Goal: Transaction & Acquisition: Book appointment/travel/reservation

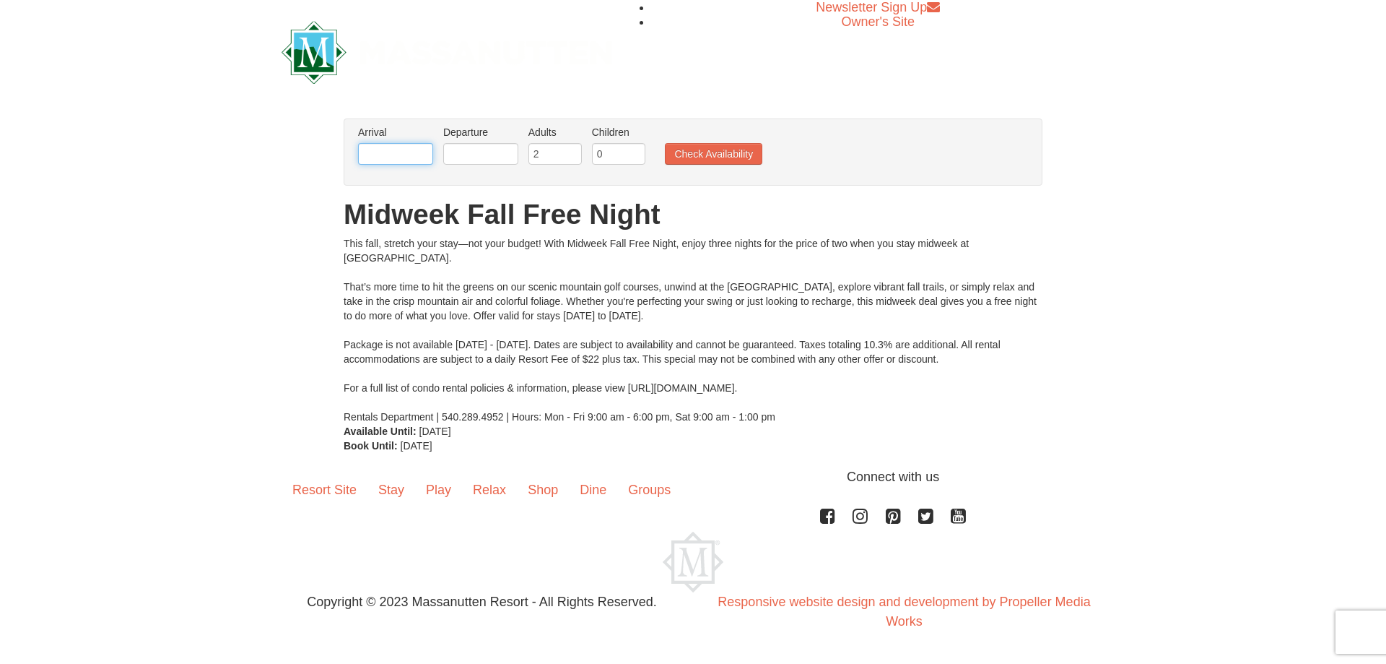
click at [383, 158] on input "text" at bounding box center [395, 154] width 75 height 22
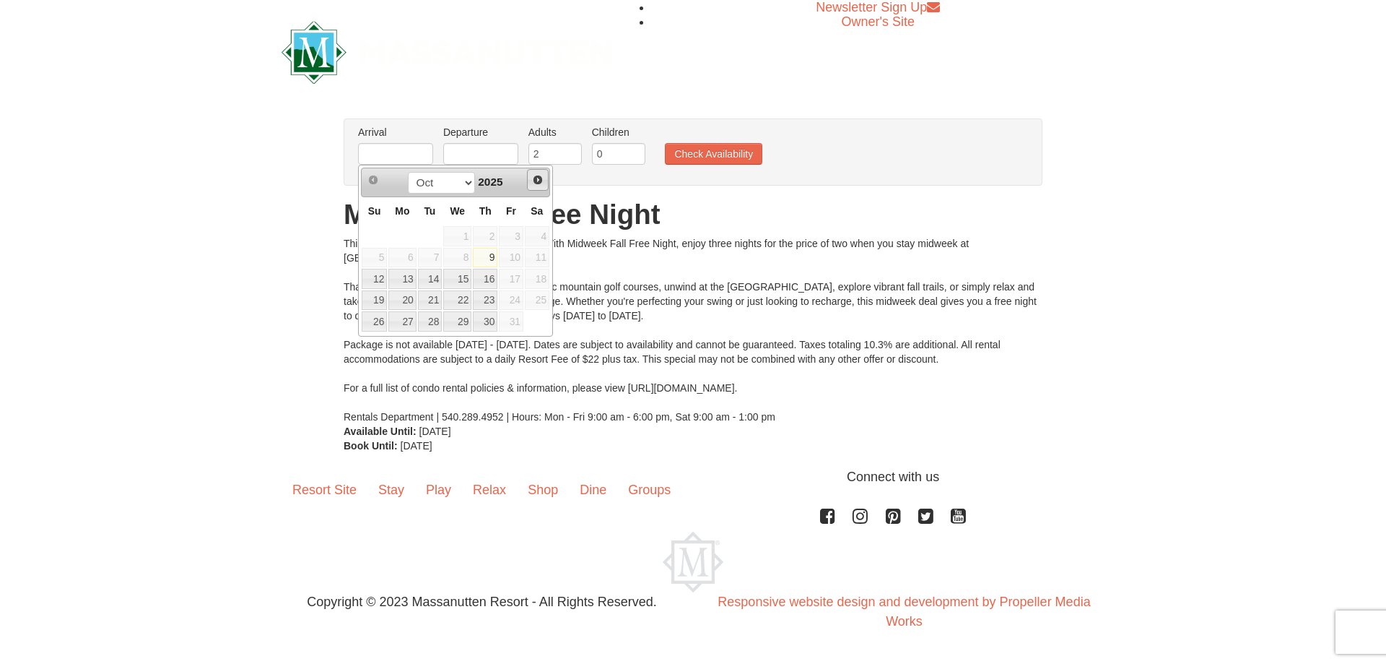
click at [537, 178] on span "Next" at bounding box center [538, 180] width 12 height 12
click at [373, 279] on link "14" at bounding box center [374, 279] width 25 height 20
type input "[DATE]"
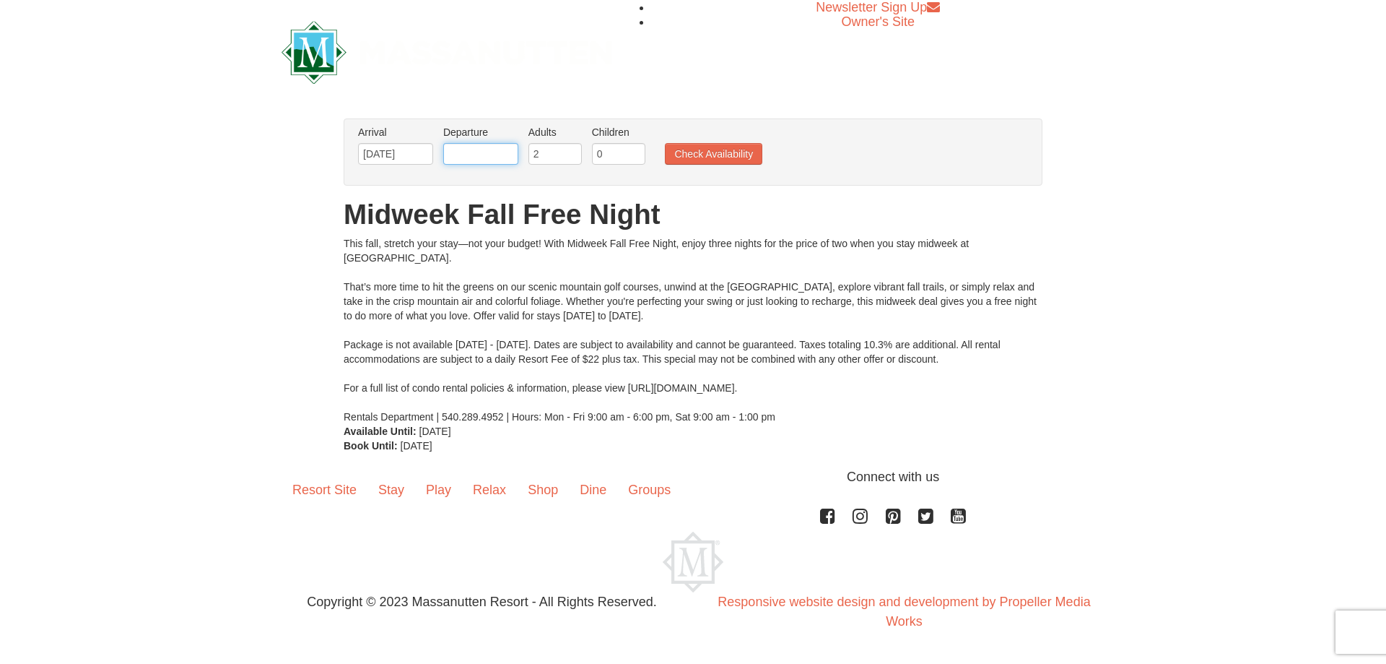
click at [495, 157] on input "text" at bounding box center [480, 154] width 75 height 22
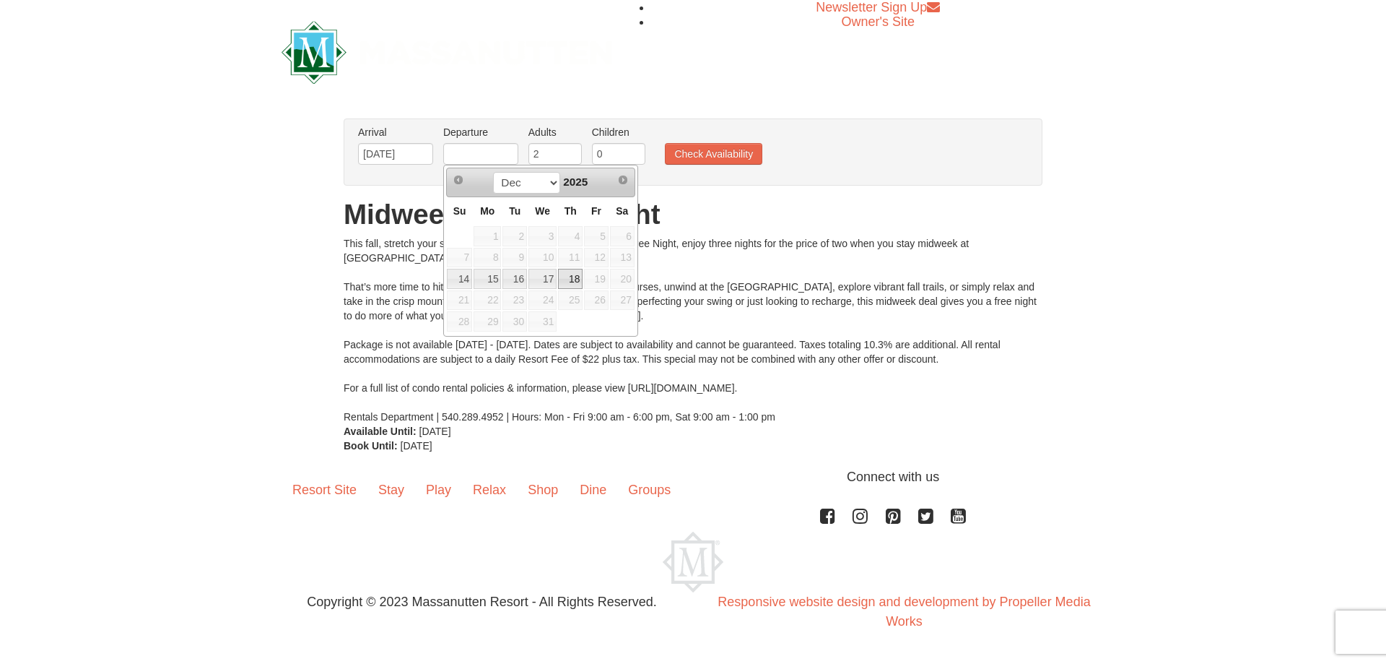
click at [574, 280] on link "18" at bounding box center [570, 279] width 25 height 20
type input "[DATE]"
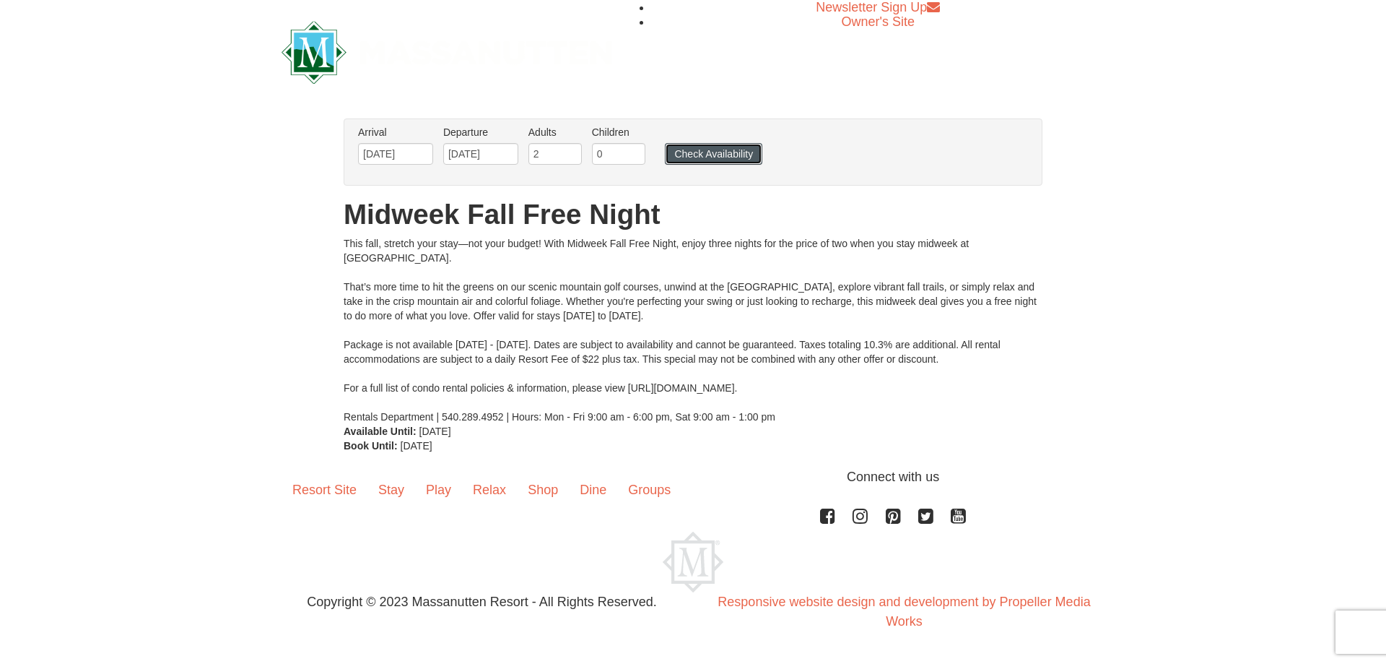
click at [721, 152] on button "Check Availability" at bounding box center [713, 154] width 97 height 22
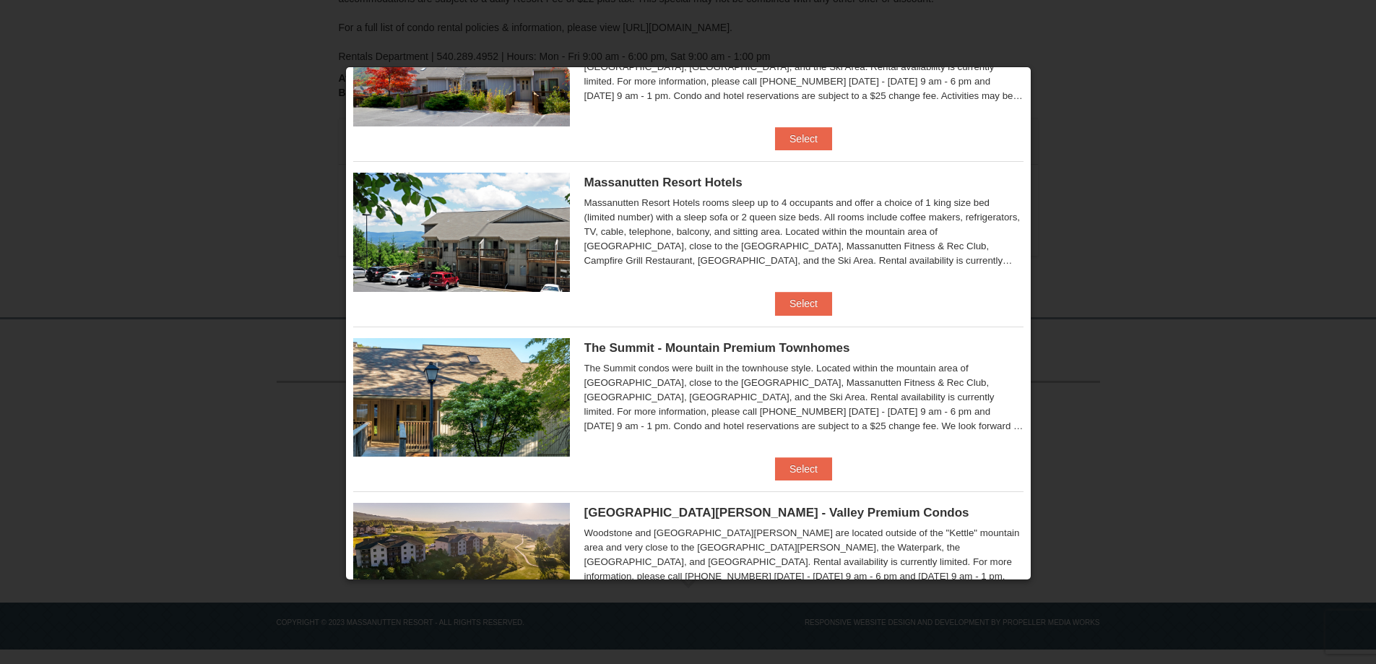
scroll to position [81, 0]
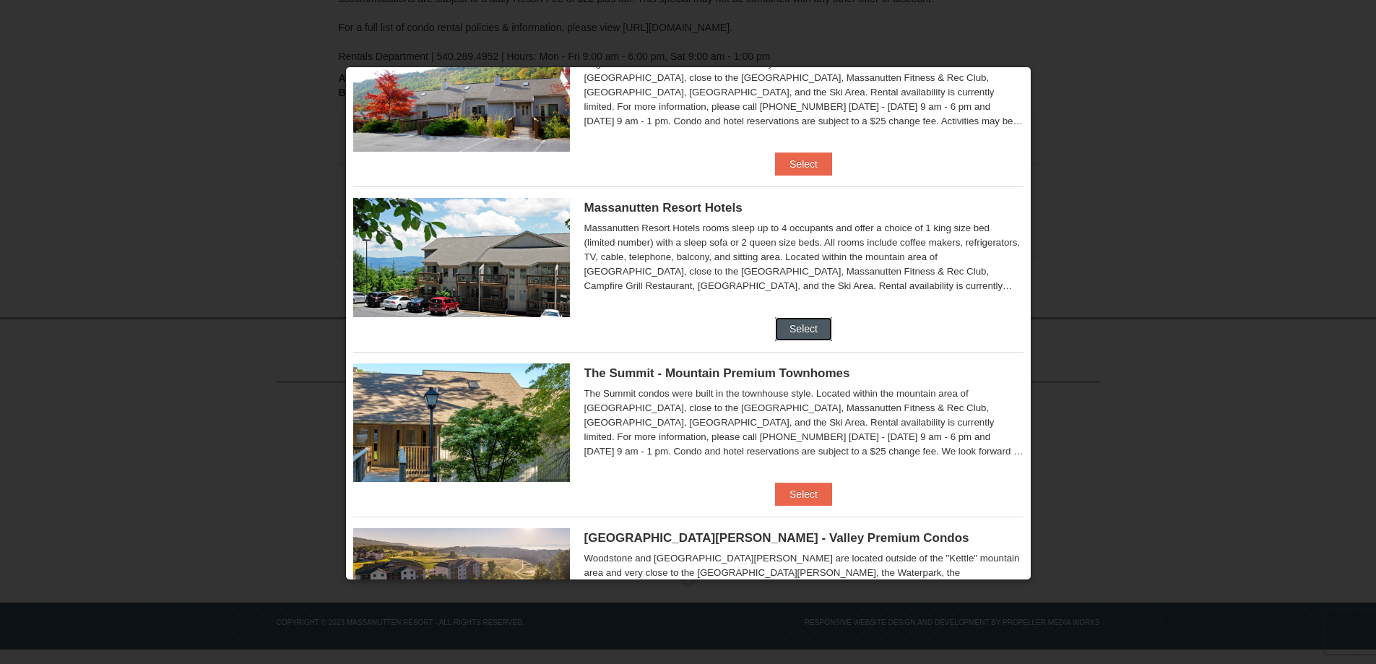
click at [800, 330] on button "Select" at bounding box center [803, 328] width 57 height 23
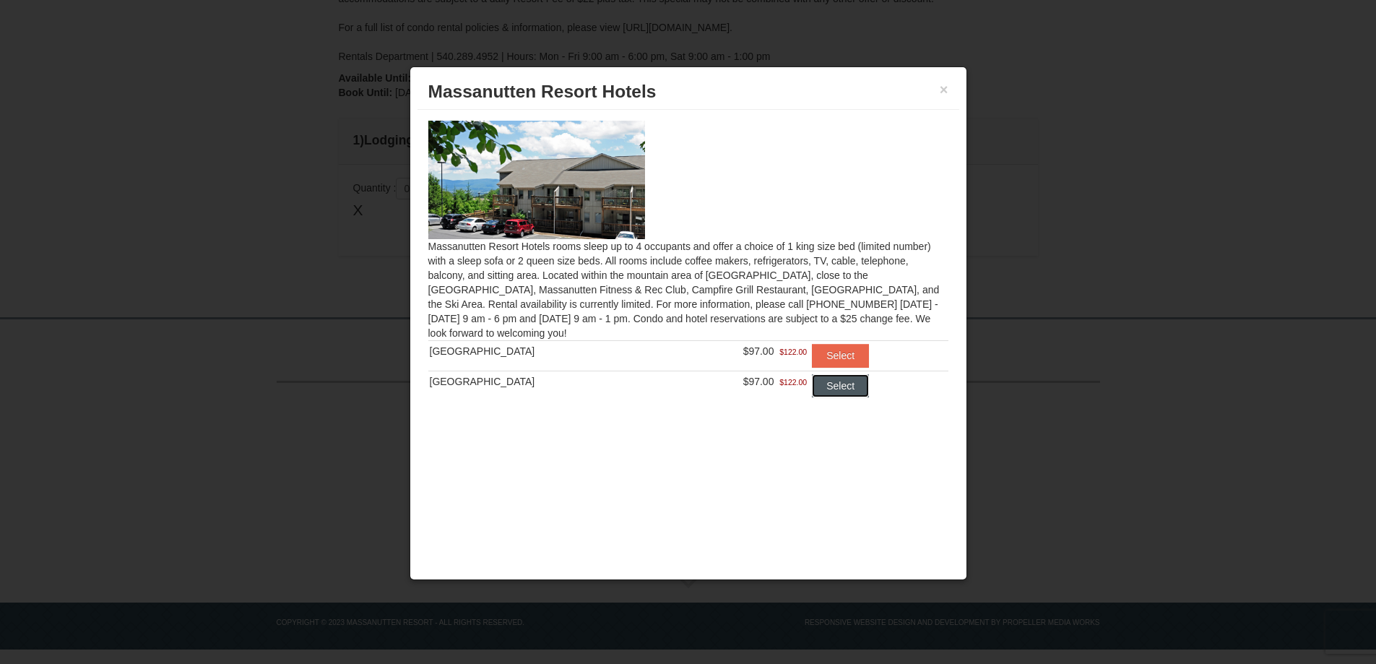
click at [827, 383] on button "Select" at bounding box center [840, 385] width 57 height 23
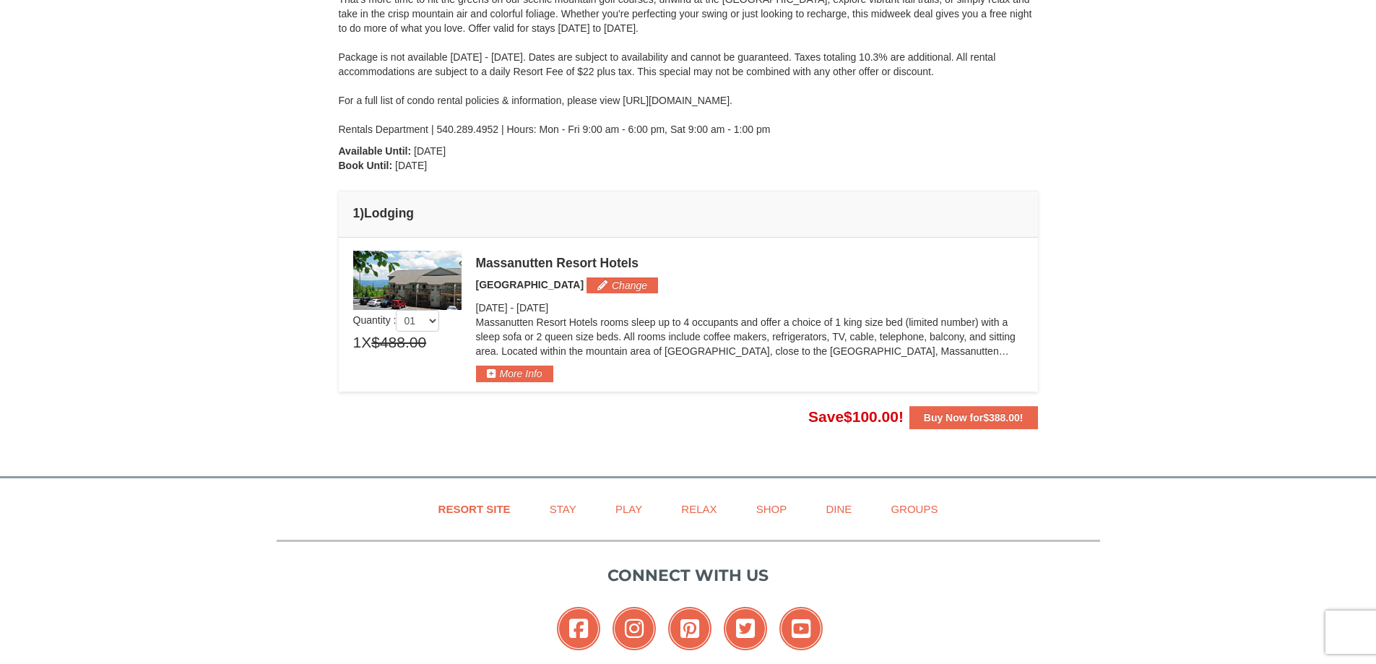
scroll to position [325, 0]
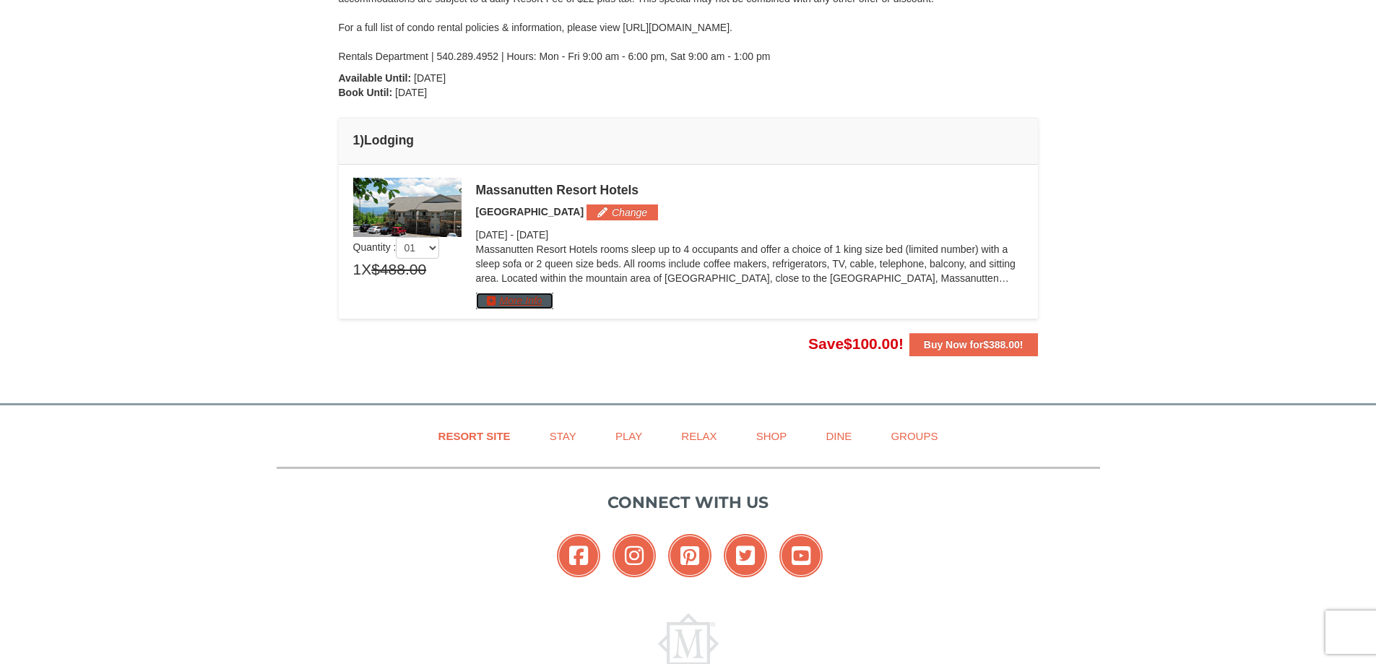
click at [526, 303] on button "More Info" at bounding box center [514, 300] width 77 height 16
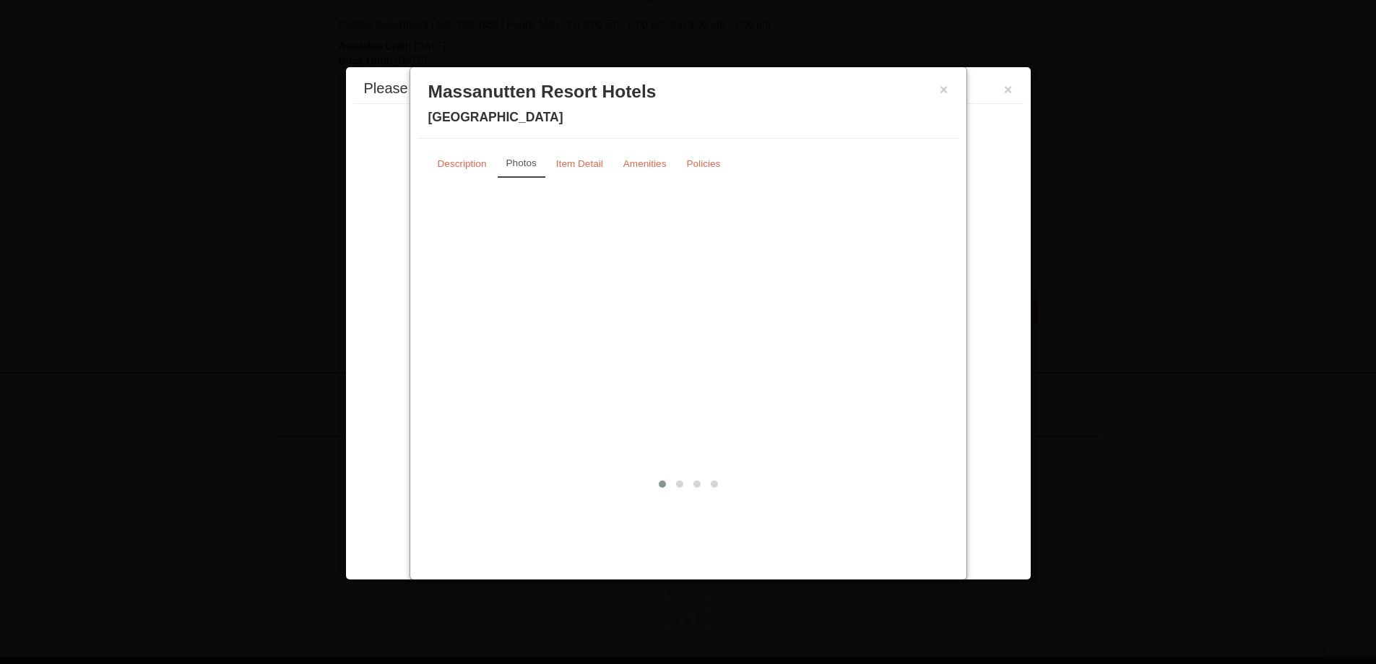
scroll to position [0, 0]
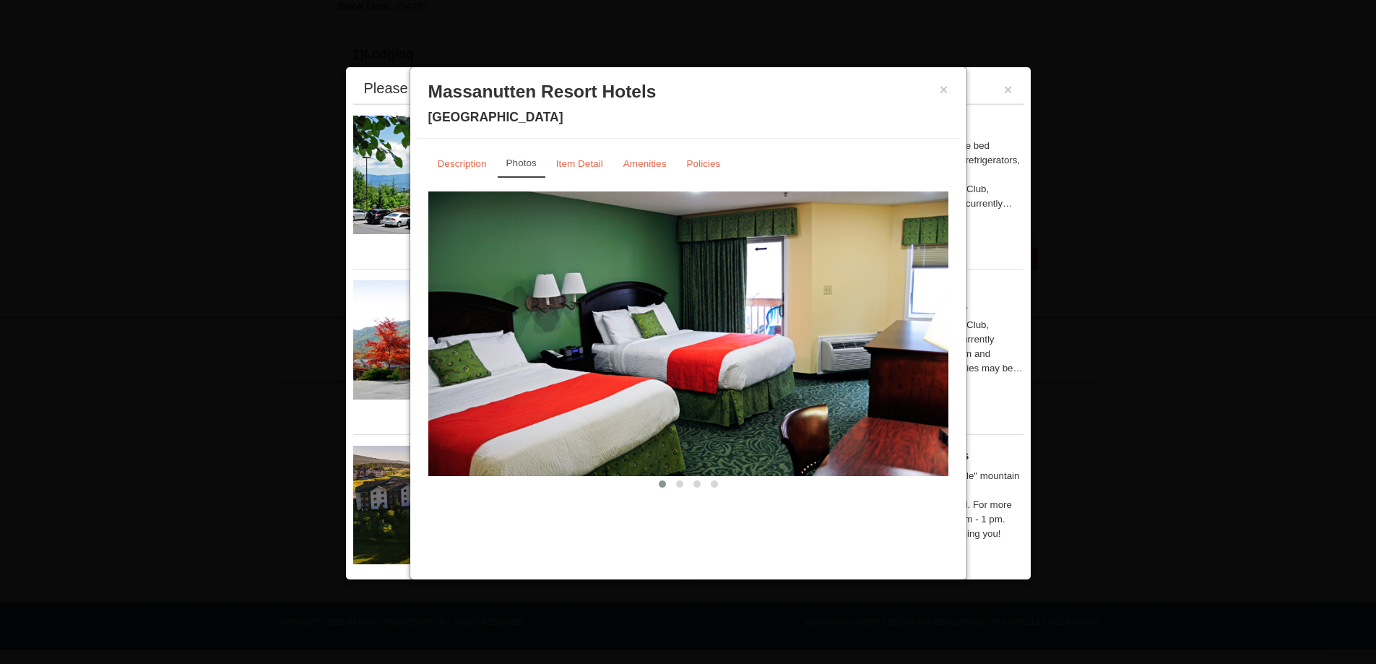
click at [786, 422] on img at bounding box center [688, 333] width 520 height 285
click at [685, 490] on button at bounding box center [679, 484] width 17 height 14
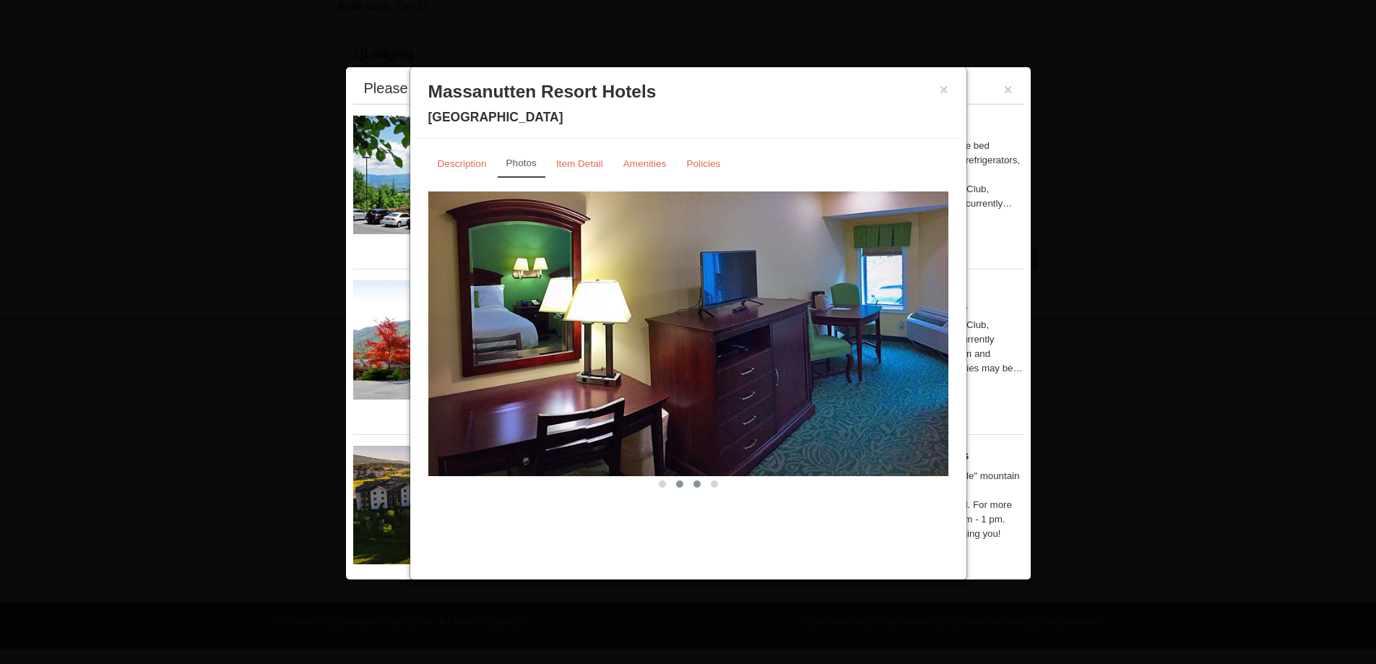
click at [692, 485] on button at bounding box center [696, 484] width 17 height 14
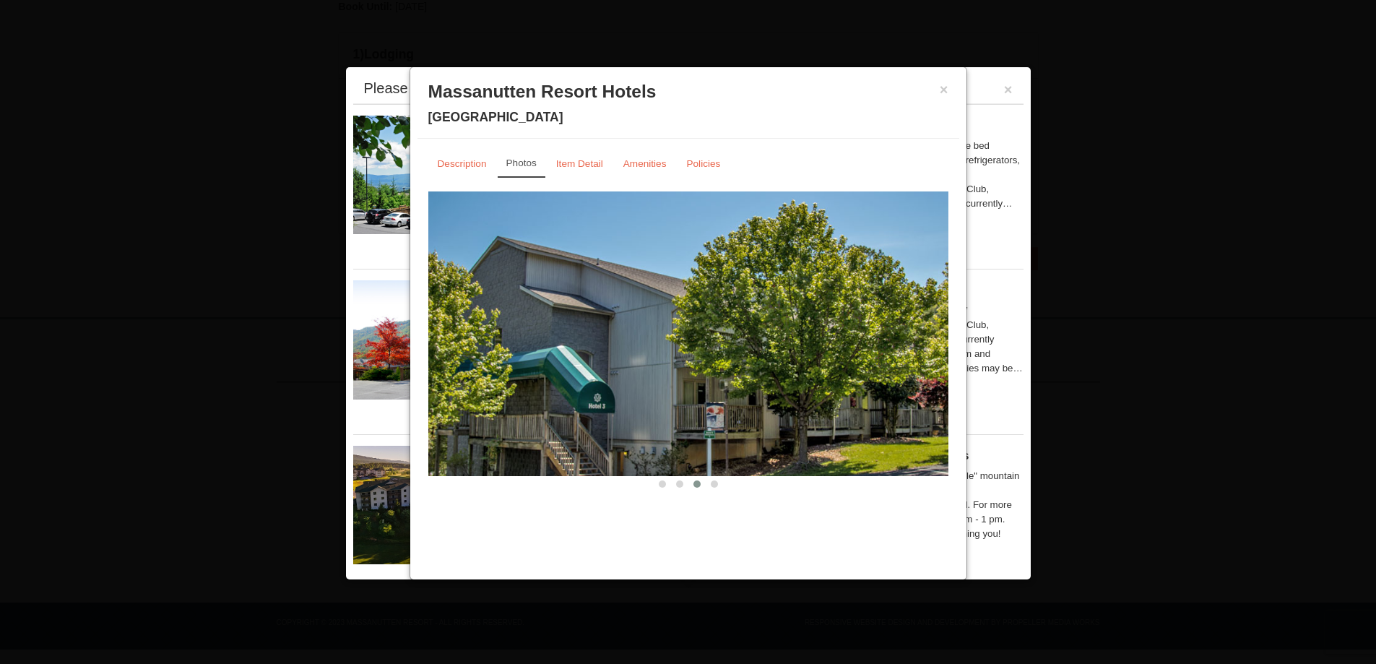
click at [757, 495] on div "Description Photos Item Detail Amenities Policies Massanutten Resort Hotels Det…" at bounding box center [688, 321] width 542 height 364
click at [713, 483] on span at bounding box center [714, 483] width 7 height 7
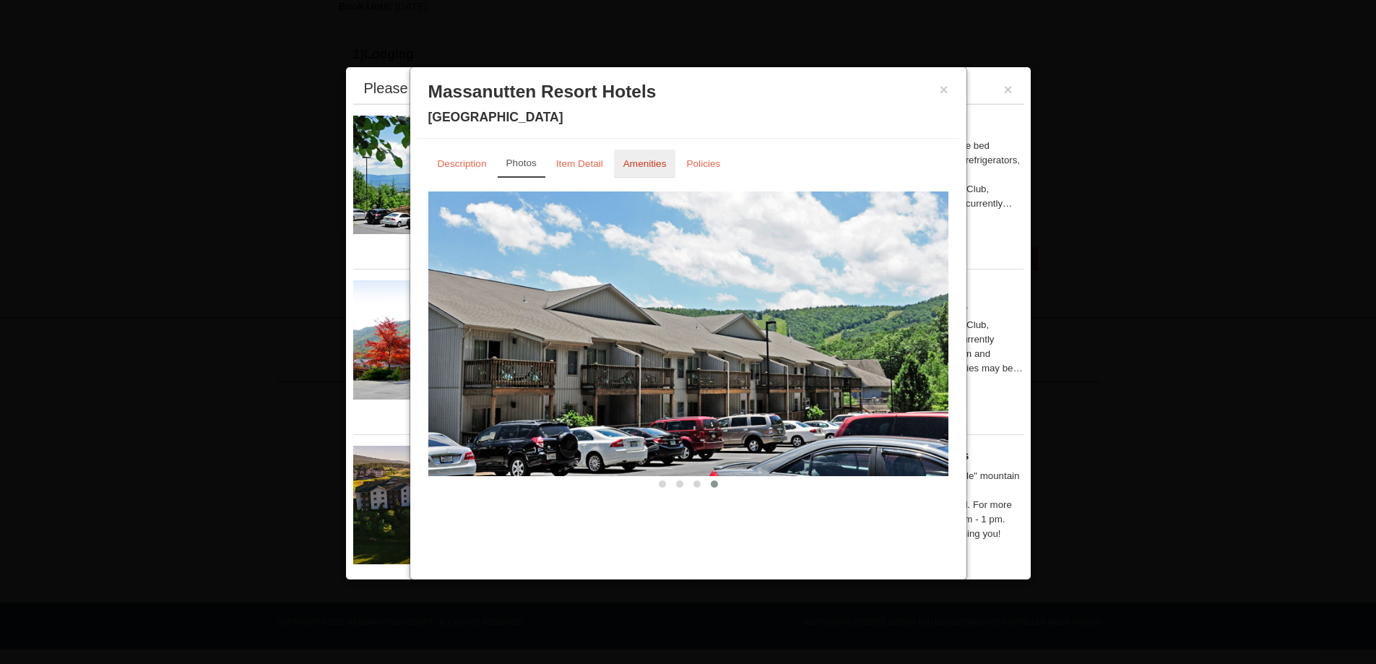
click at [633, 165] on small "Amenities" at bounding box center [644, 163] width 43 height 11
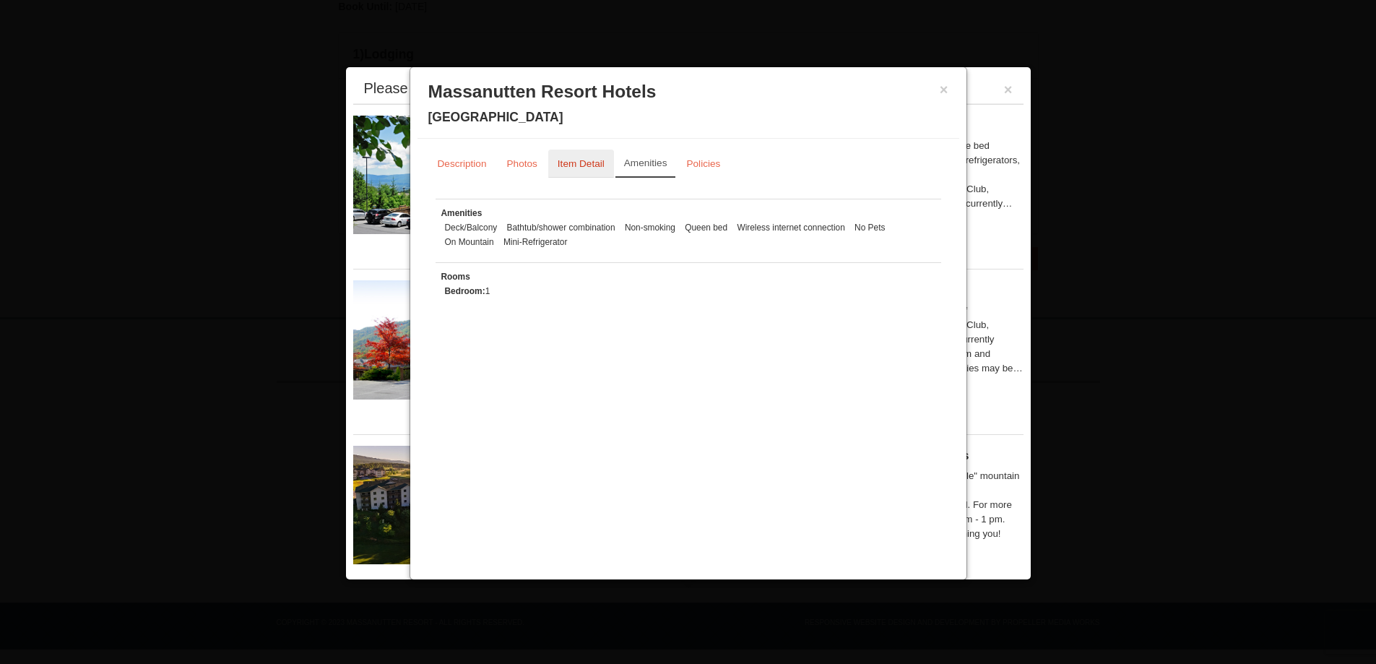
click at [572, 162] on small "Item Detail" at bounding box center [580, 163] width 47 height 11
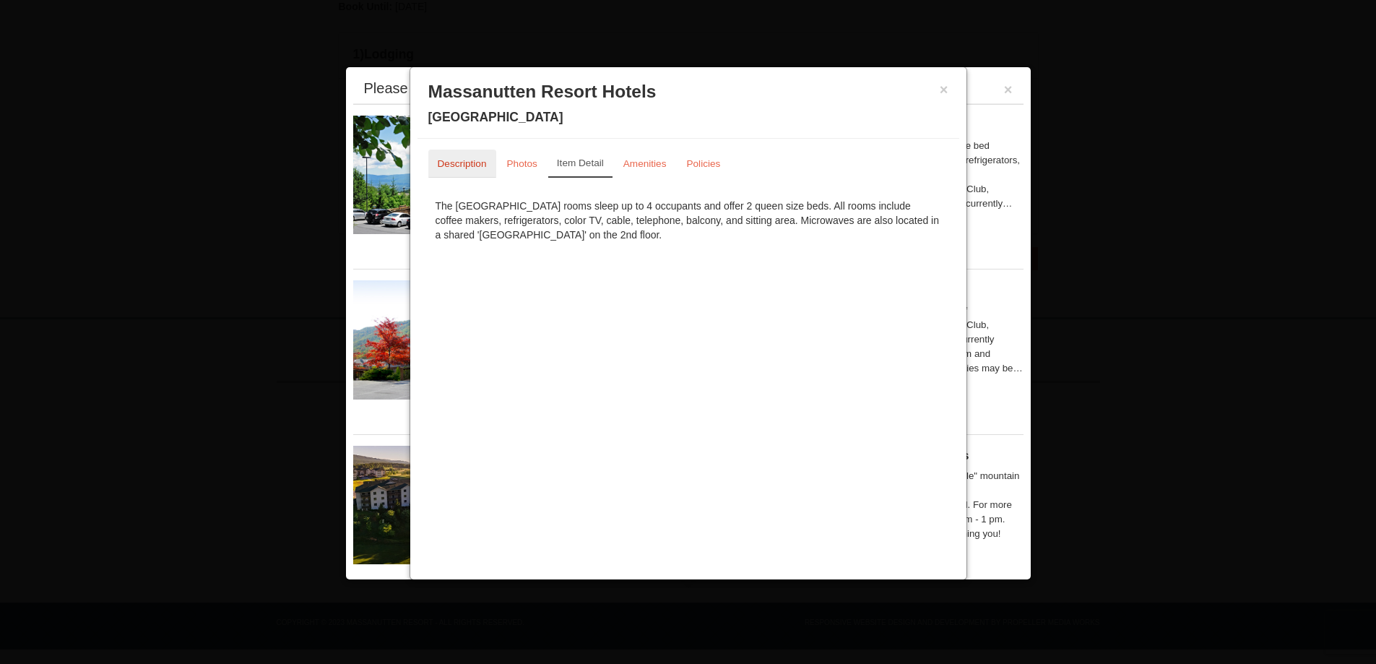
click at [464, 159] on small "Description" at bounding box center [462, 163] width 49 height 11
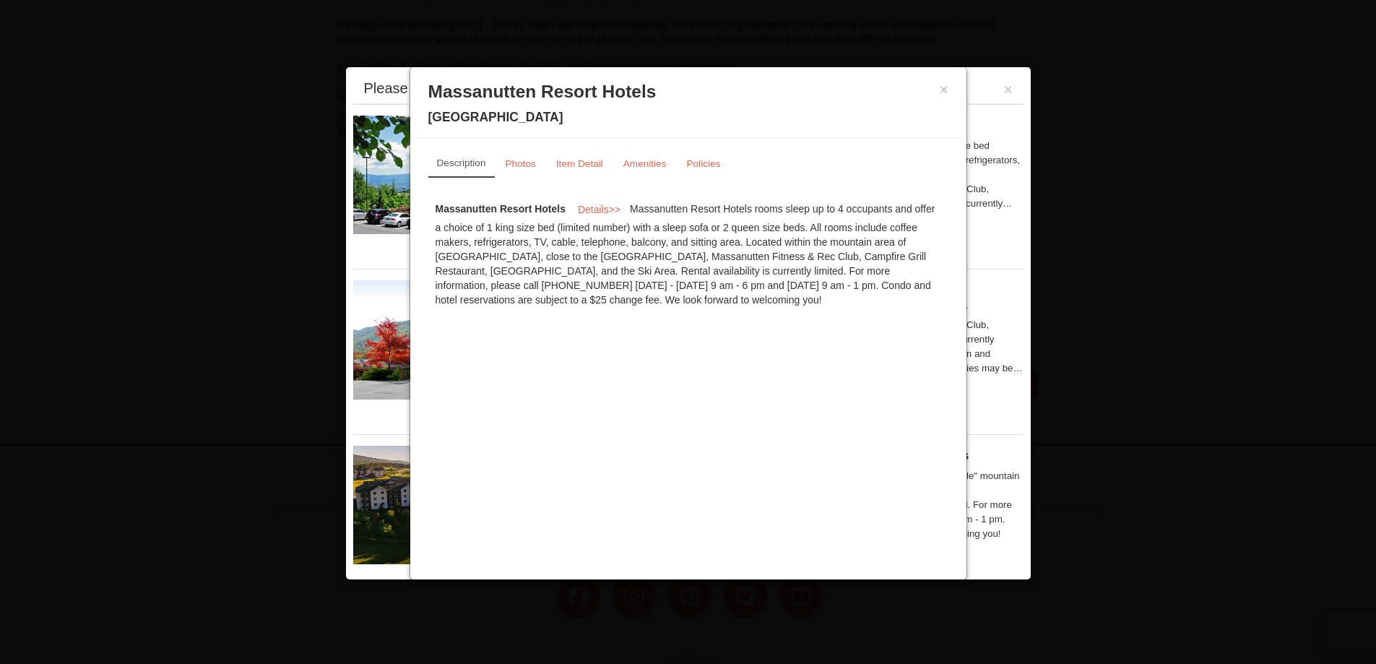
scroll to position [122, 0]
click at [943, 92] on button "×" at bounding box center [943, 89] width 9 height 14
